Goal: Task Accomplishment & Management: Use online tool/utility

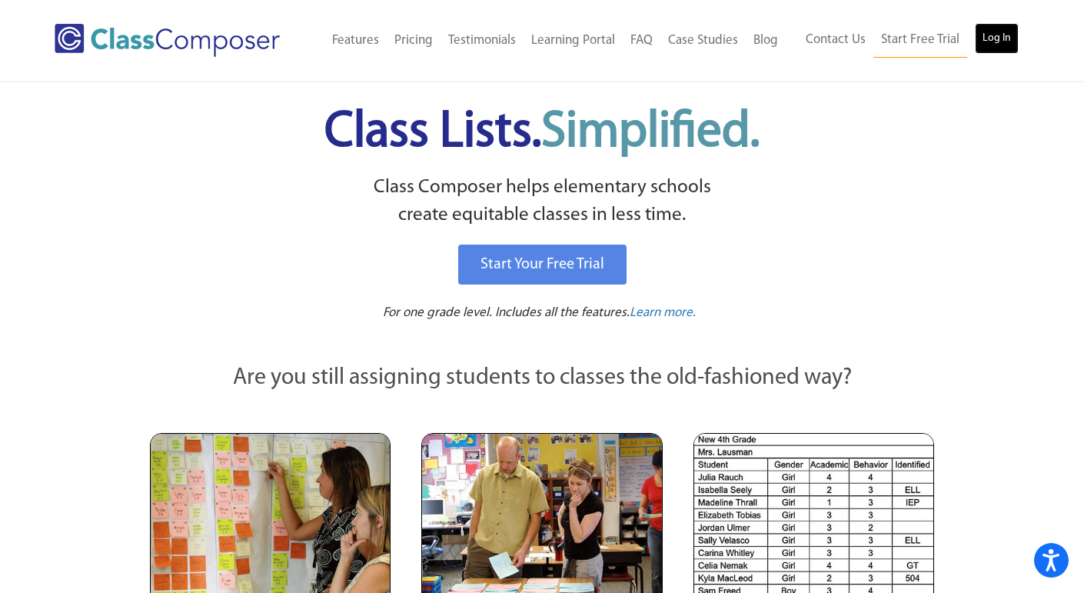
click at [995, 48] on link "Log In" at bounding box center [997, 38] width 44 height 31
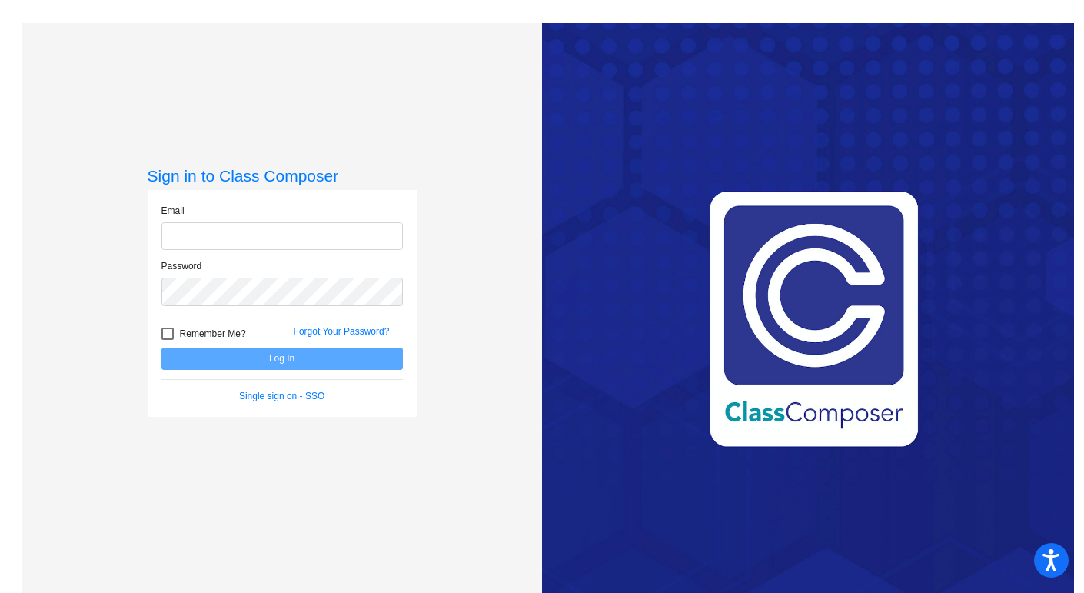
type input "lkoutsakis@bethlehemschools.org"
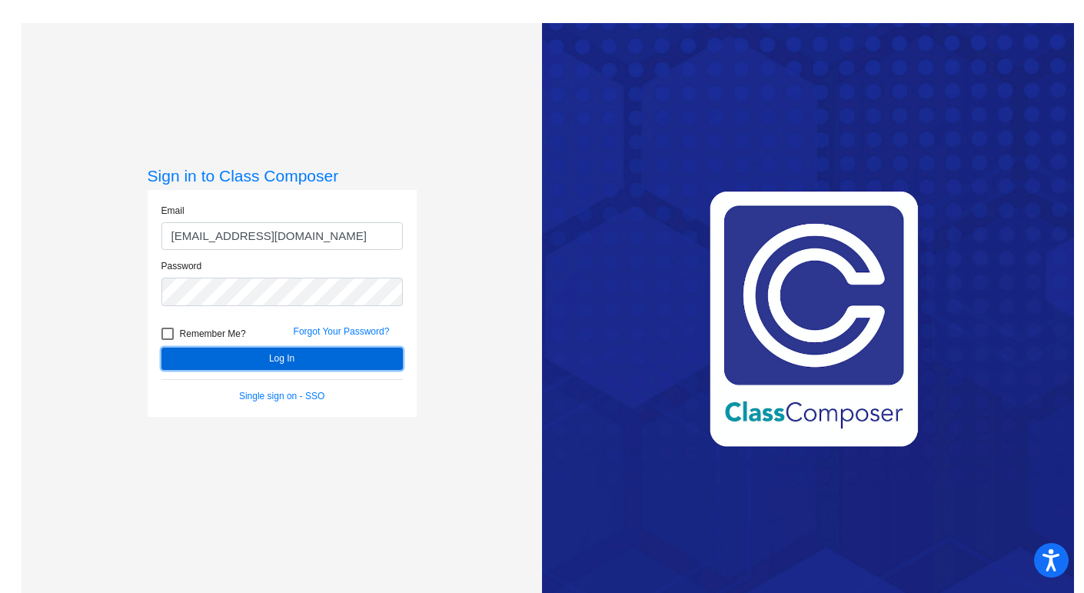
click at [317, 356] on button "Log In" at bounding box center [281, 358] width 241 height 22
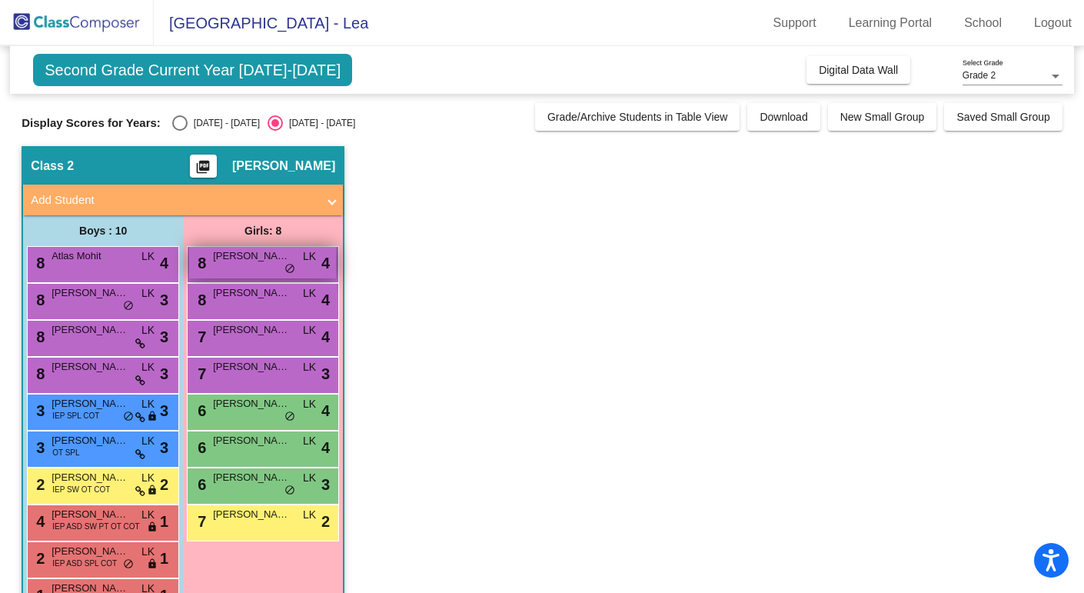
click at [248, 264] on div "8 Nyah Nicholls LK lock do_not_disturb_alt 4" at bounding box center [262, 263] width 147 height 32
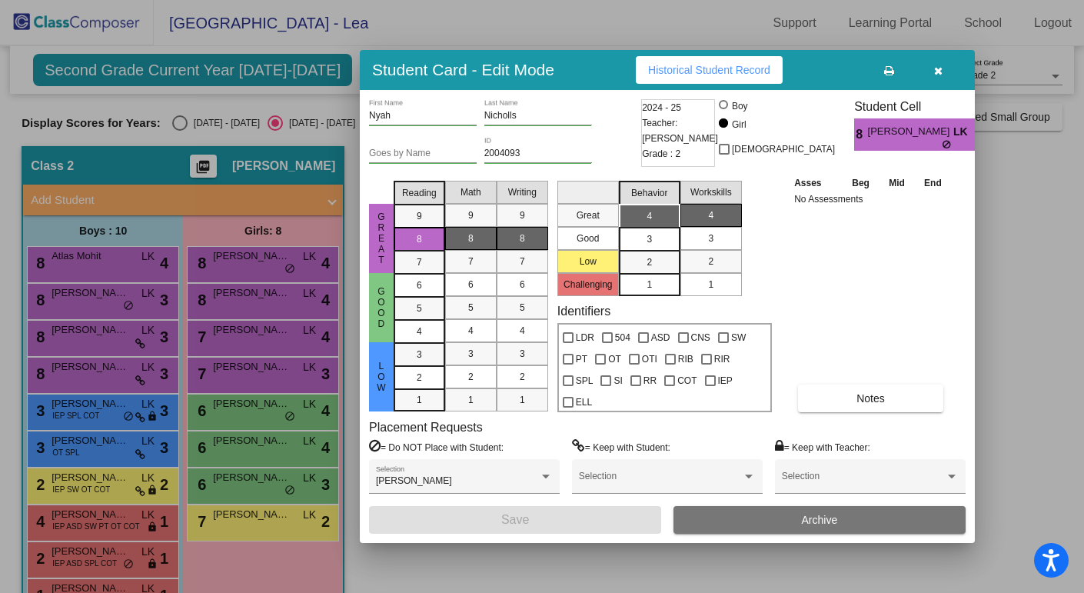
click at [937, 68] on icon "button" at bounding box center [938, 70] width 8 height 11
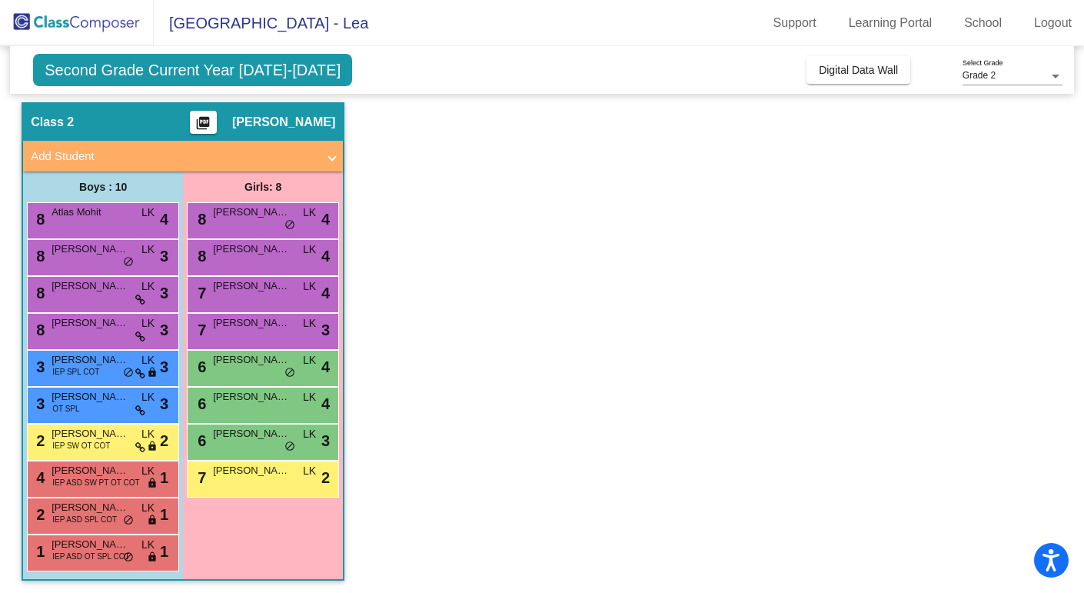
scroll to position [46, 0]
